Goal: Complete application form

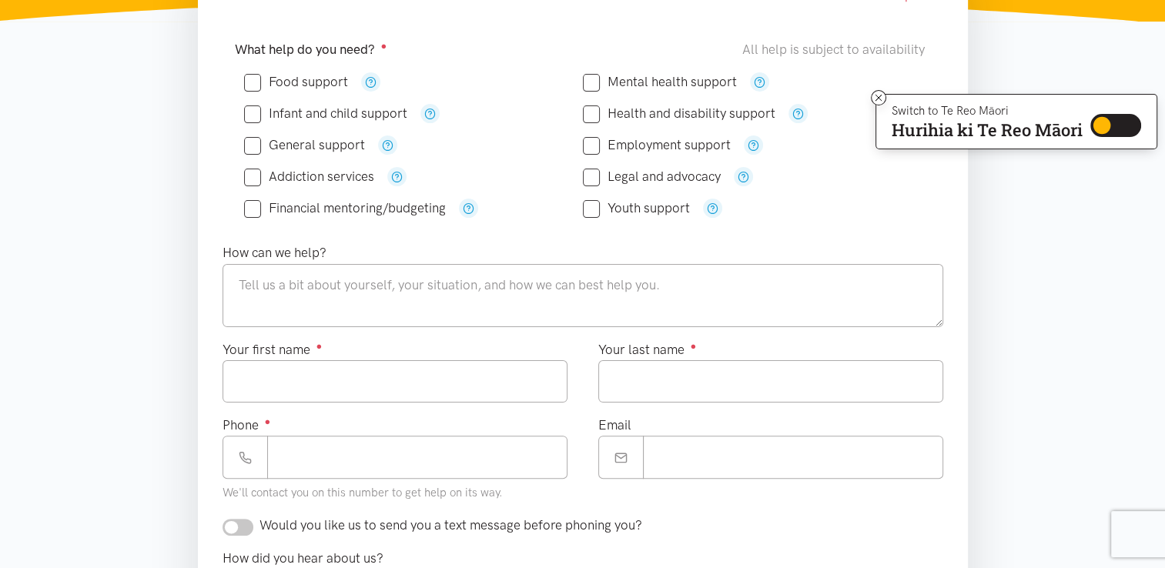
scroll to position [308, 0]
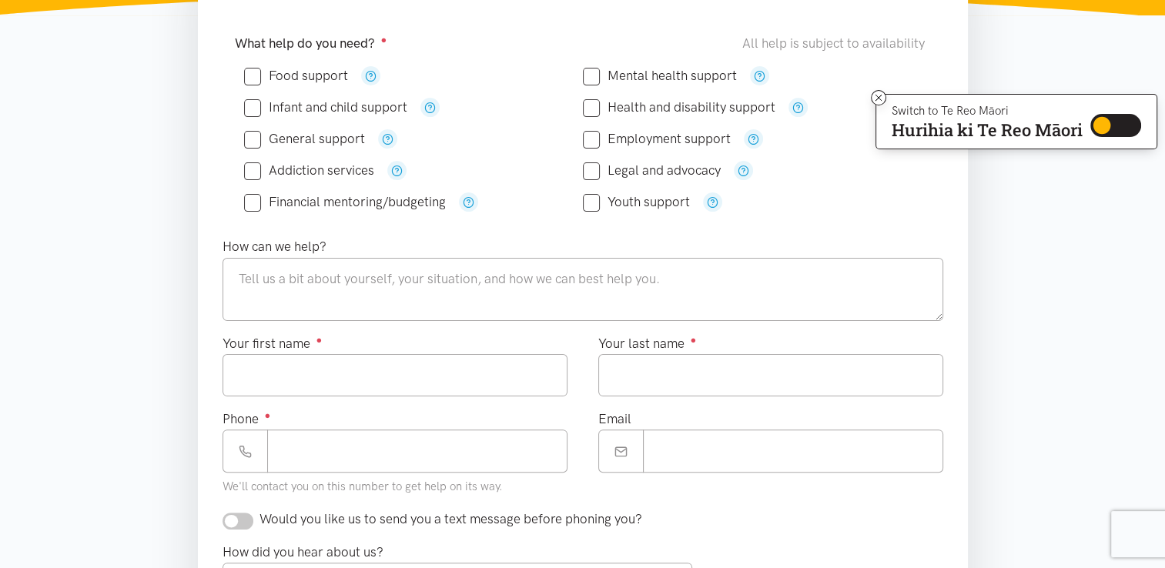
click at [259, 69] on input "Food support" at bounding box center [296, 75] width 104 height 13
checkbox input "true"
click at [246, 98] on div "Infant and child support" at bounding box center [413, 107] width 339 height 19
click at [256, 105] on input "Infant and child support" at bounding box center [325, 107] width 163 height 13
checkbox input "true"
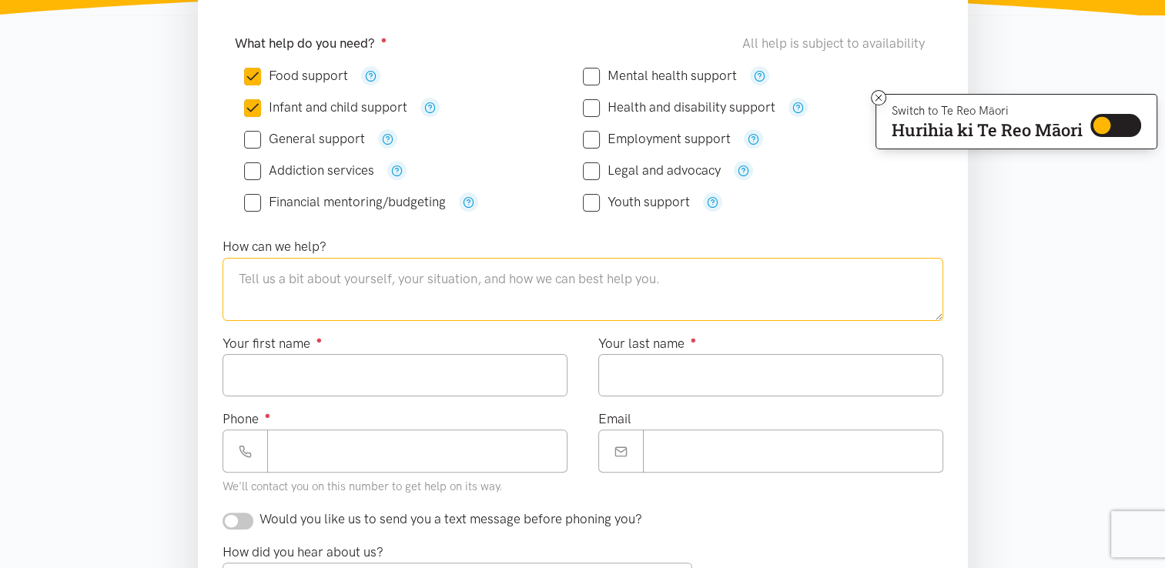
click at [368, 293] on textarea at bounding box center [583, 289] width 721 height 63
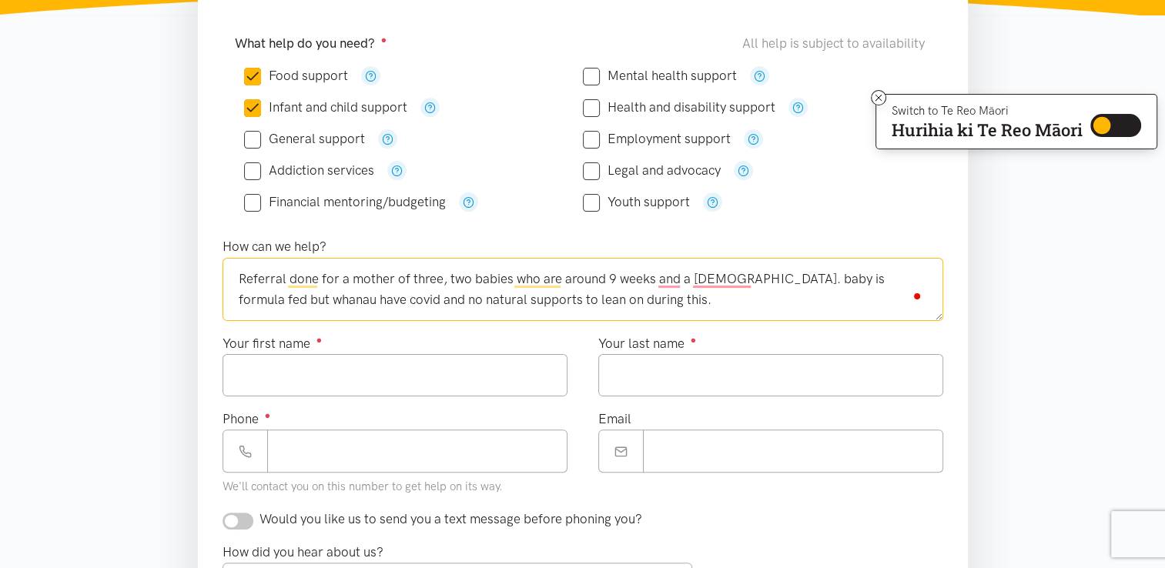
type textarea "Referral done for a mother of three, two babies who are around 9 weeks and a [D…"
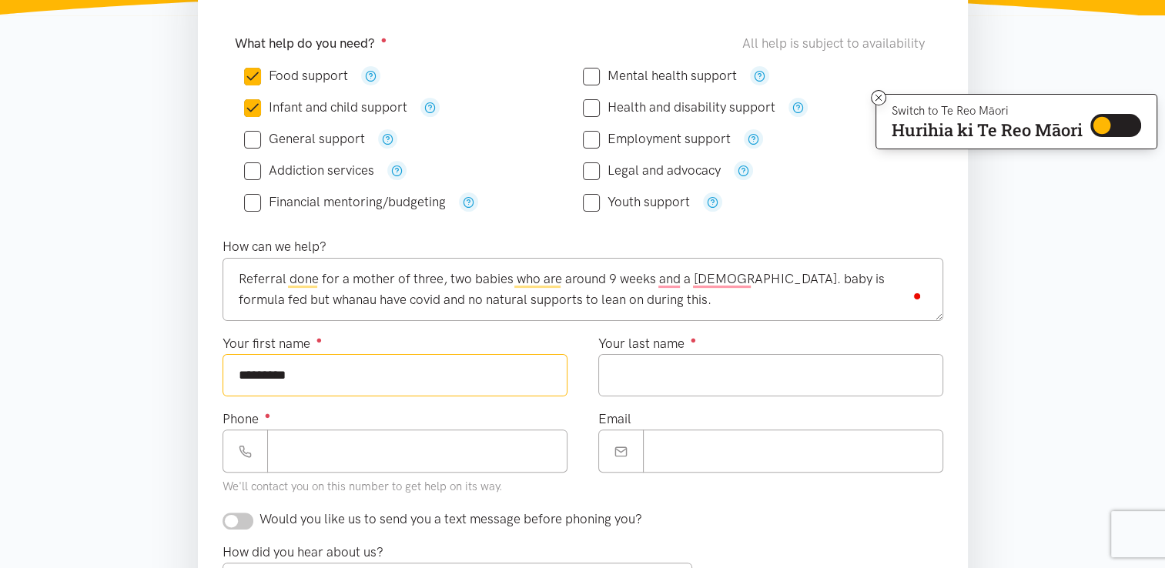
type input "********"
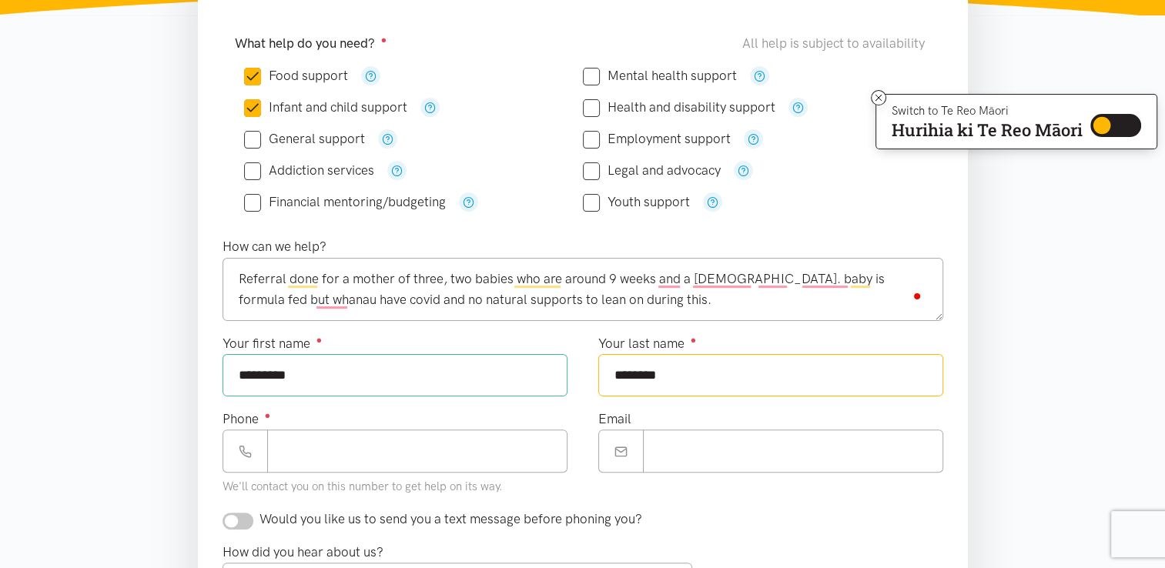
type input "*******"
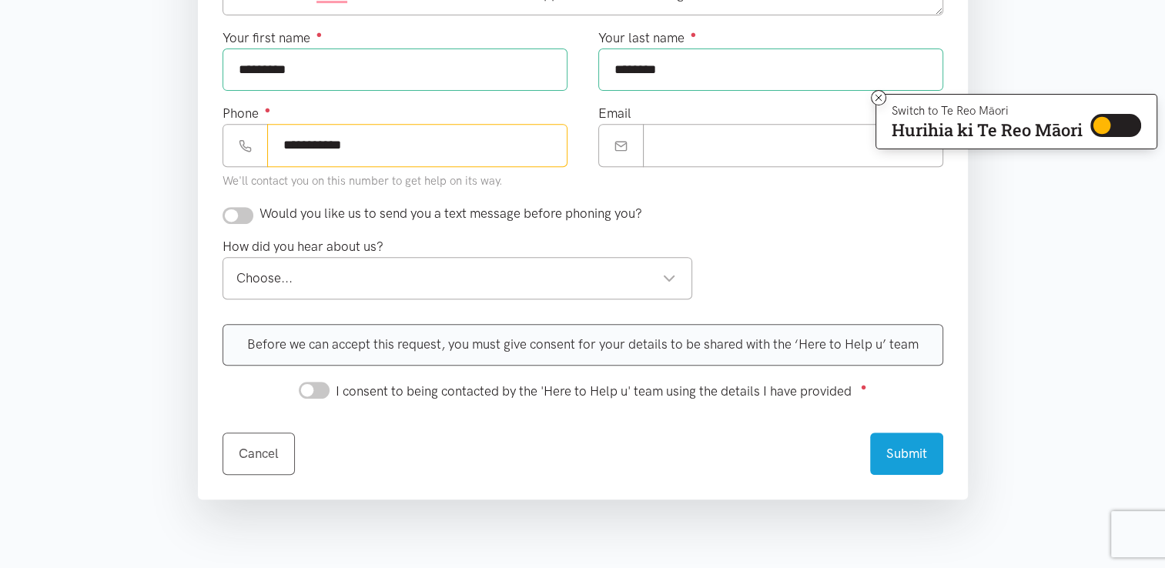
scroll to position [616, 0]
type input "**********"
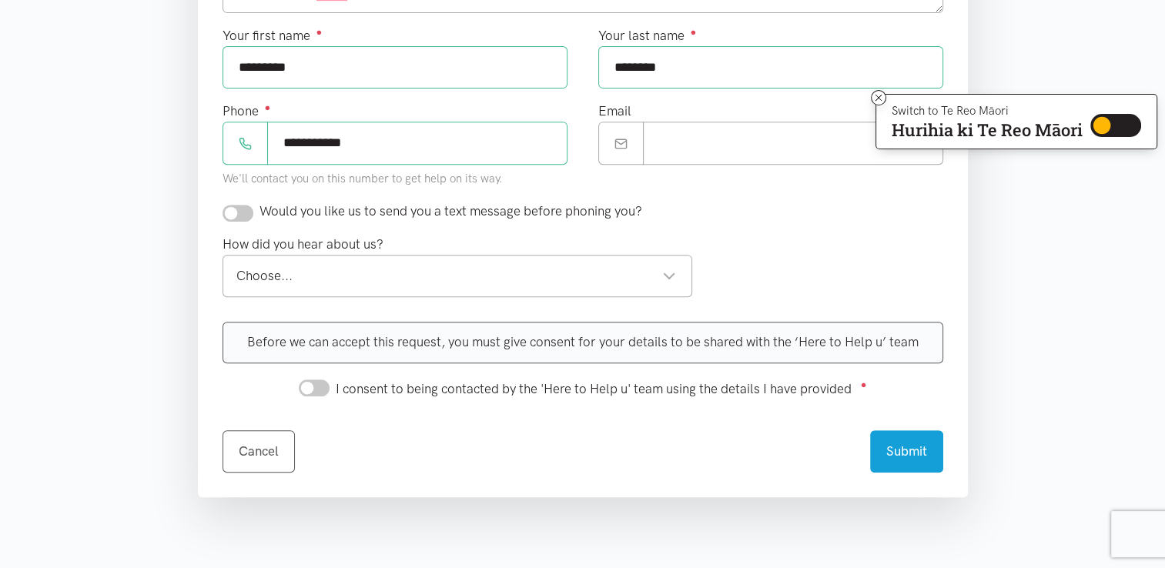
click at [248, 210] on input "checkbox" at bounding box center [238, 213] width 31 height 17
checkbox input "true"
click at [283, 266] on div "Choose..." at bounding box center [456, 276] width 440 height 21
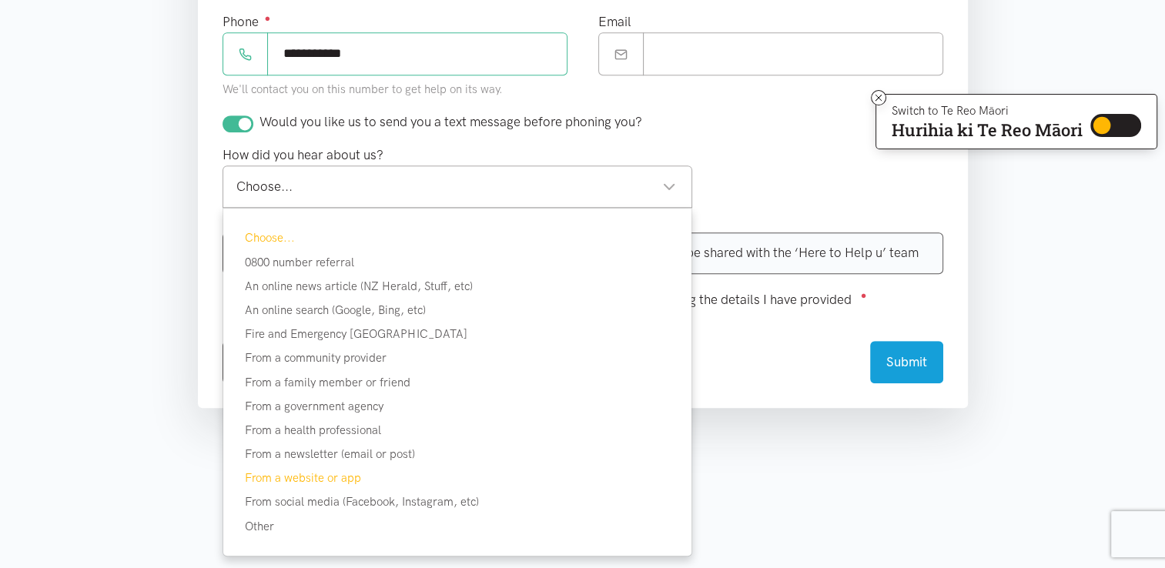
scroll to position [847, 0]
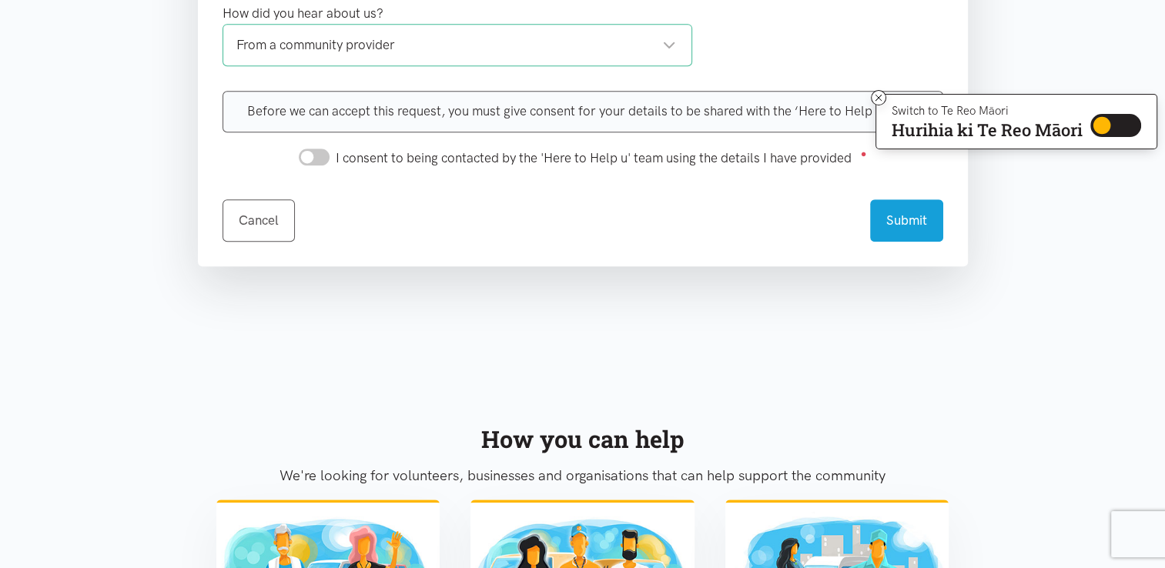
drag, startPoint x: 347, startPoint y: 221, endPoint x: 357, endPoint y: 216, distance: 10.7
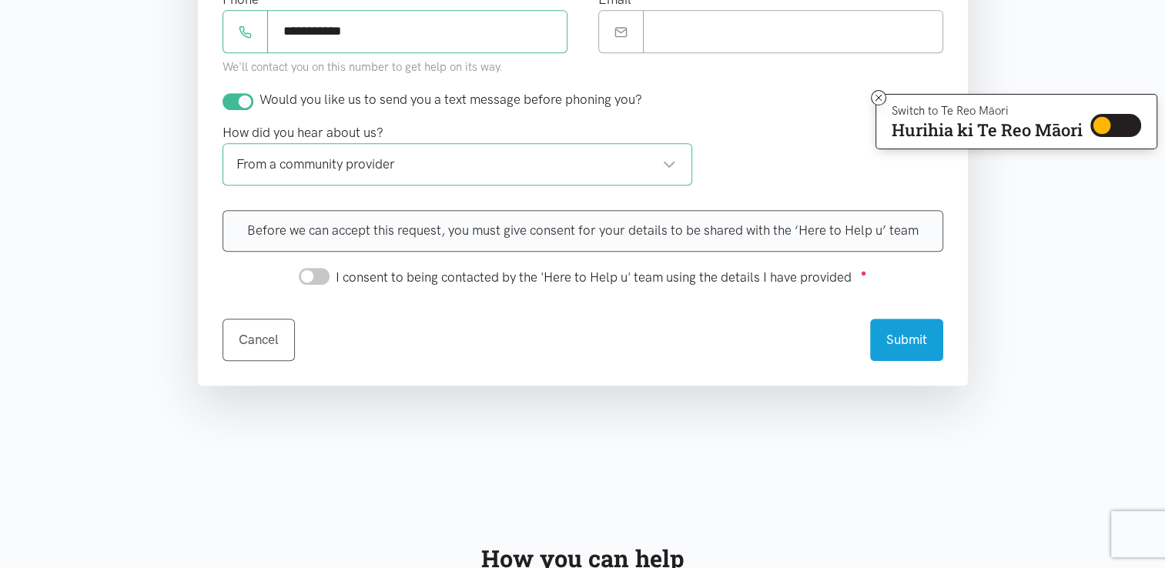
scroll to position [616, 0]
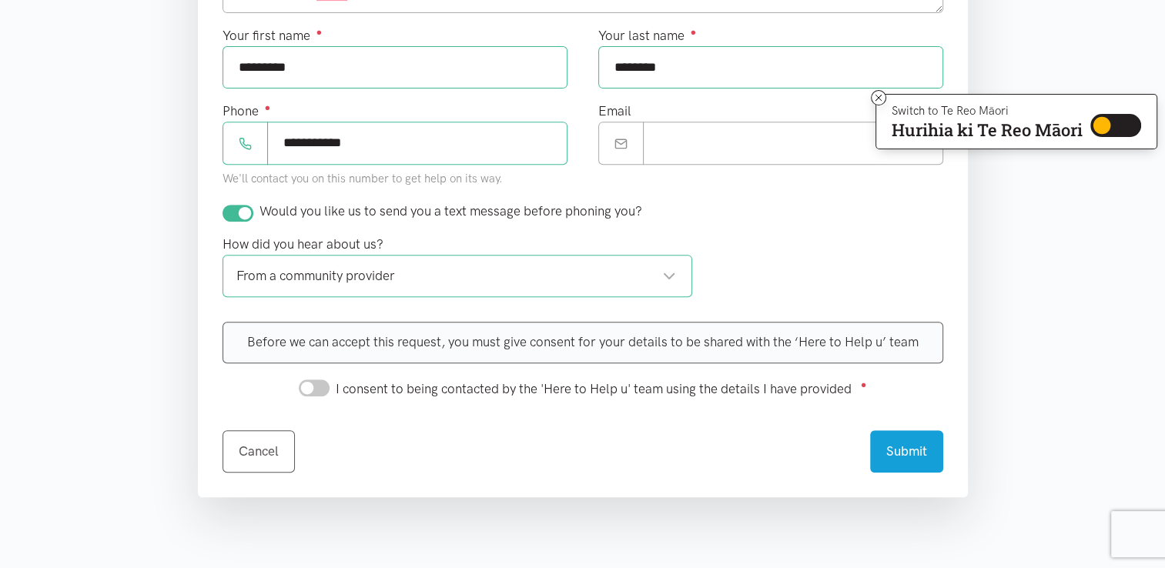
click at [315, 390] on input "I consent to being contacted by the 'Here to Help u' team using the details I h…" at bounding box center [314, 388] width 31 height 17
checkbox input "true"
click at [893, 458] on button "Submit" at bounding box center [906, 449] width 73 height 42
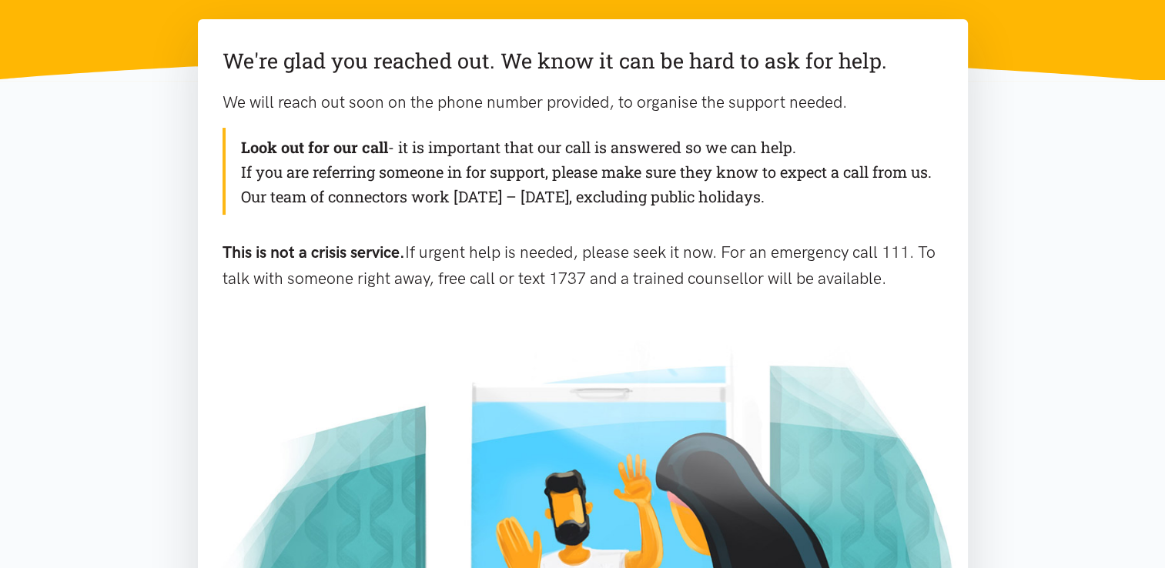
scroll to position [308, 0]
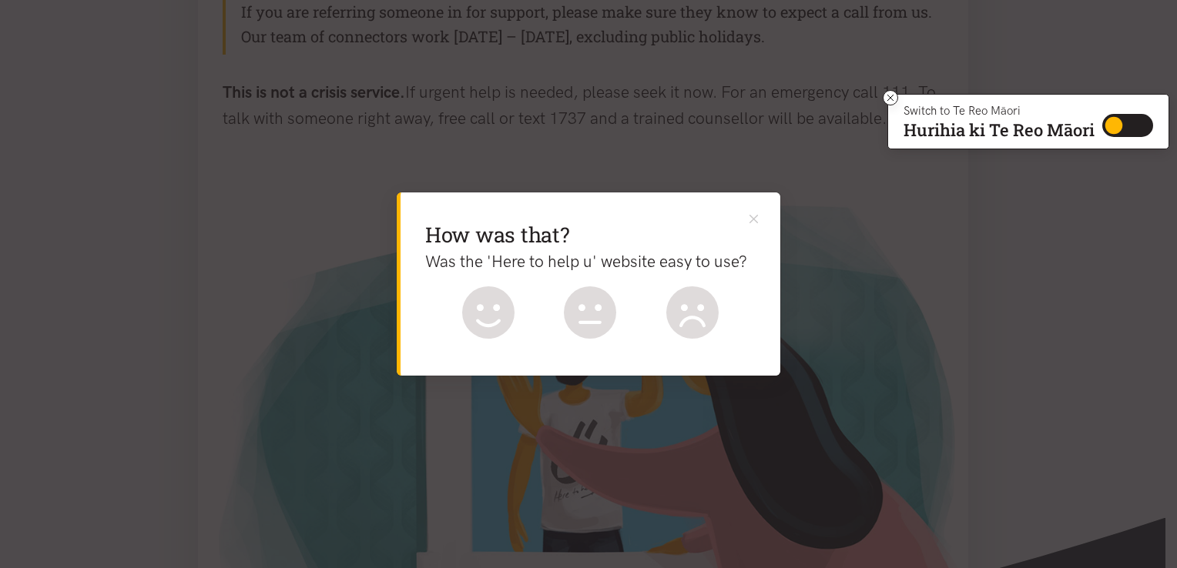
click at [755, 209] on div "How was that? Was the 'Here to help u' website easy to use? What could be bette…" at bounding box center [590, 284] width 380 height 183
drag, startPoint x: 755, startPoint y: 217, endPoint x: 745, endPoint y: 221, distance: 10.7
click at [755, 217] on button "Close" at bounding box center [753, 219] width 16 height 16
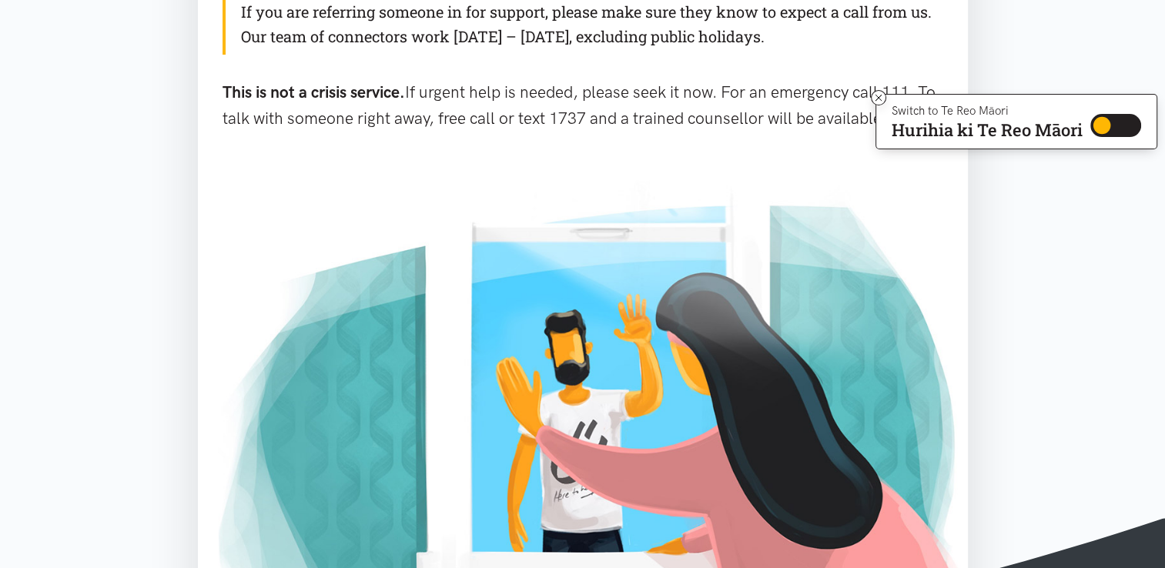
scroll to position [0, 0]
